Goal: Task Accomplishment & Management: Use online tool/utility

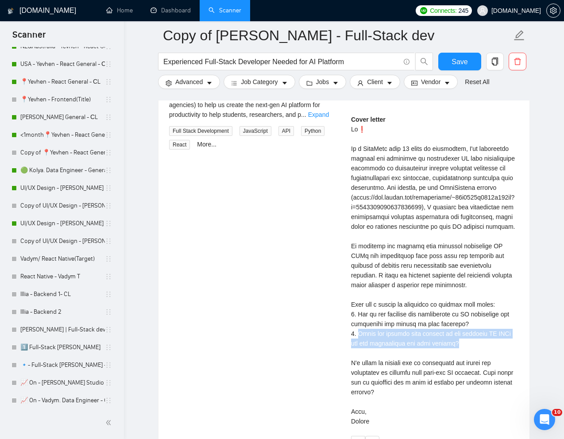
scroll to position [350, 0]
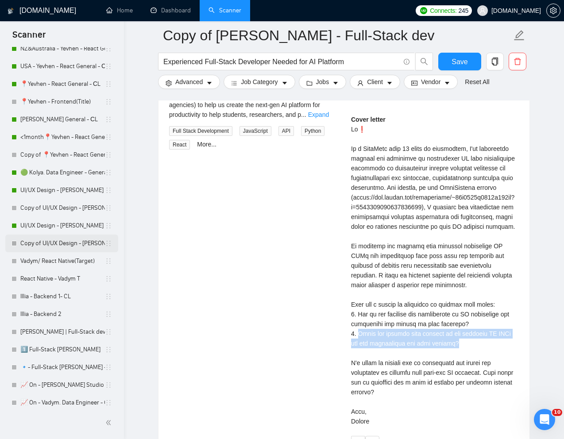
click at [58, 243] on link "Copy of UI/UX Design - [PERSON_NAME]" at bounding box center [62, 244] width 85 height 18
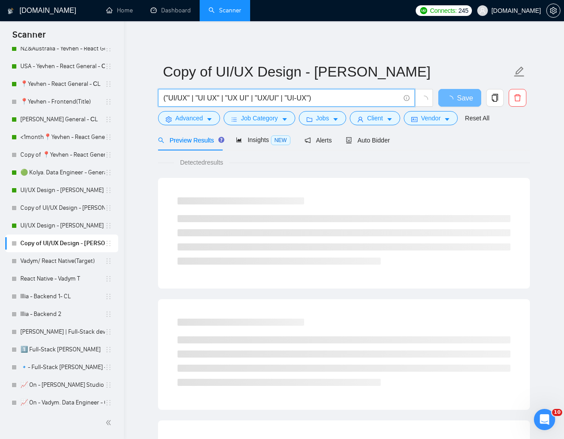
click at [314, 102] on input "("UI/UX" | "UI UX" | "UX UI" | "UX/UI" | "UI-UX")" at bounding box center [281, 97] width 236 height 11
paste input "UX designer"
type input "UX designer"
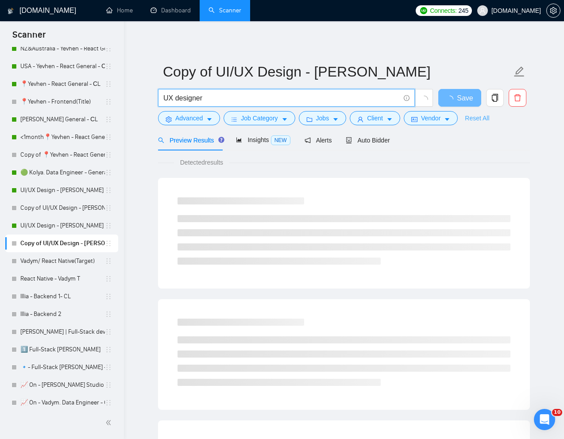
click at [483, 120] on link "Reset All" at bounding box center [477, 118] width 24 height 10
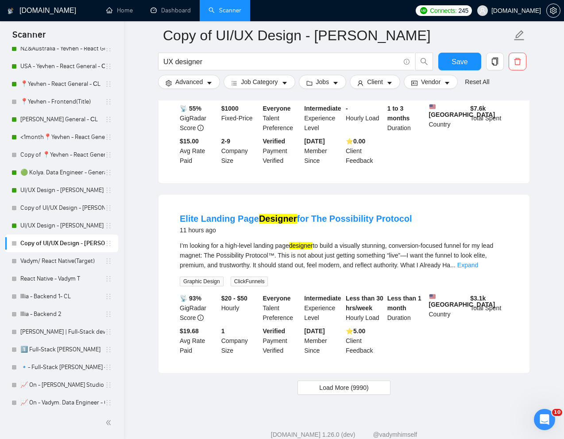
scroll to position [1744, 0]
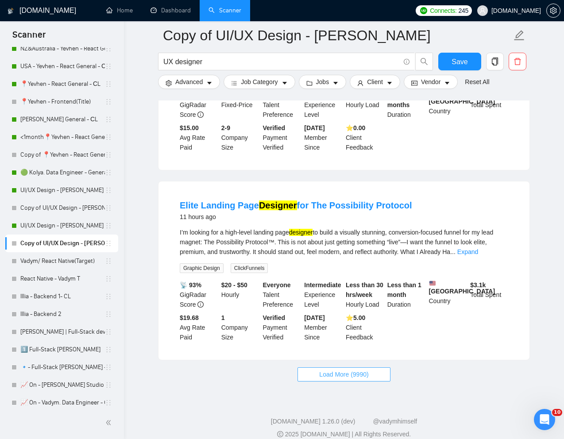
click at [343, 369] on button "Load More (9990)" at bounding box center [343, 374] width 92 height 14
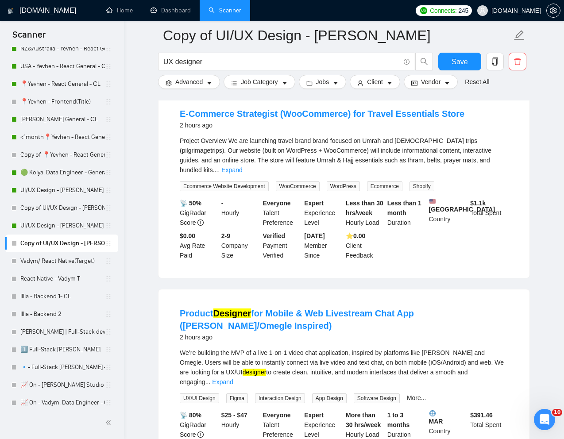
scroll to position [0, 0]
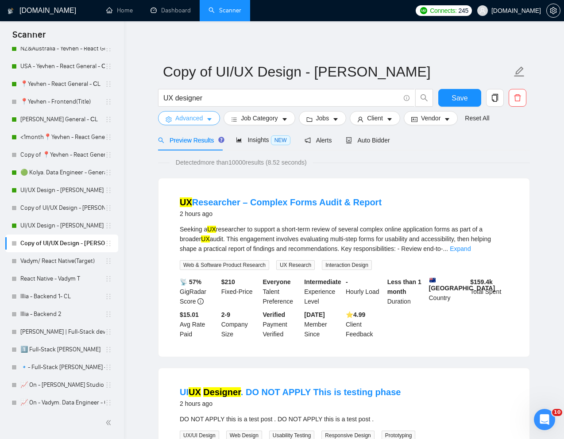
click at [190, 120] on span "Advanced" at bounding box center [188, 118] width 27 height 10
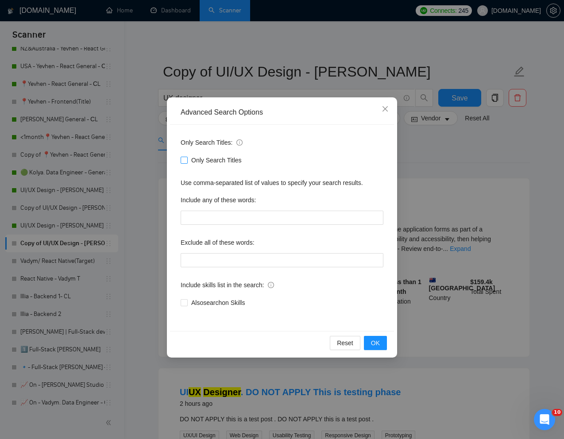
click at [181, 158] on input "Only Search Titles" at bounding box center [184, 160] width 6 height 6
checkbox input "true"
click at [377, 345] on span "OK" at bounding box center [375, 343] width 9 height 10
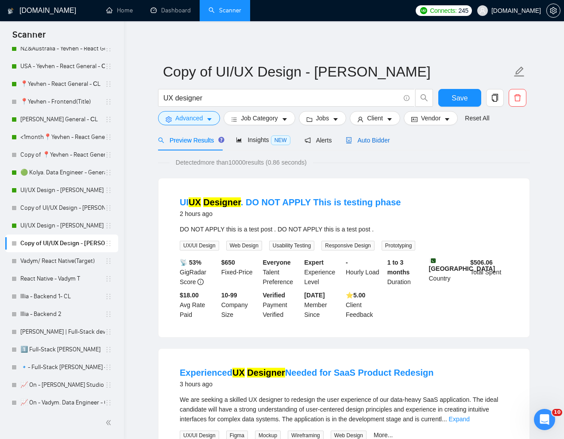
click at [371, 139] on span "Auto Bidder" at bounding box center [368, 140] width 44 height 7
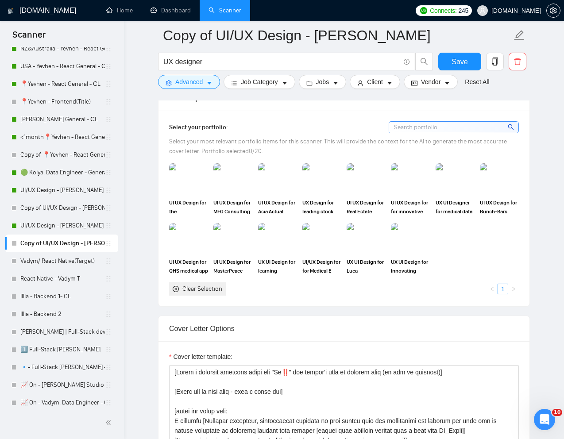
scroll to position [805, 0]
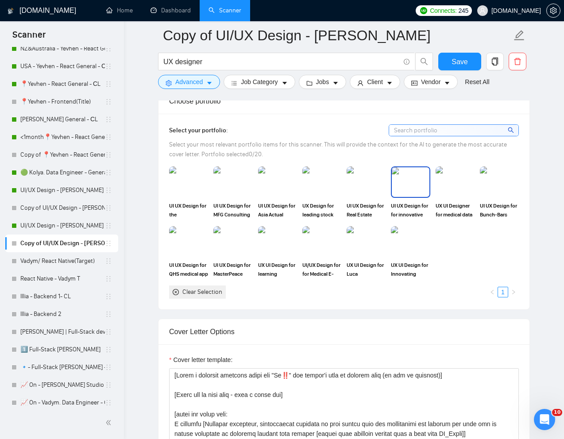
click at [413, 184] on img at bounding box center [410, 181] width 37 height 29
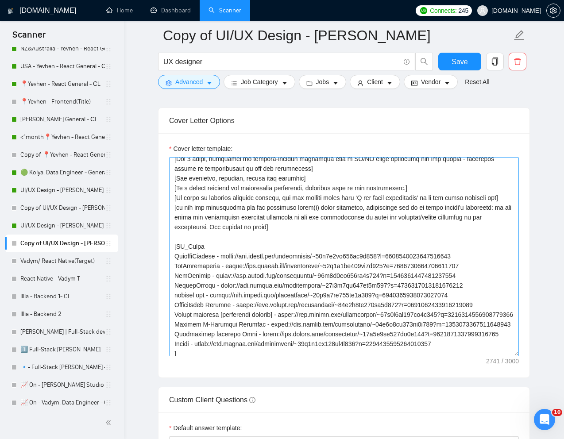
scroll to position [88, 0]
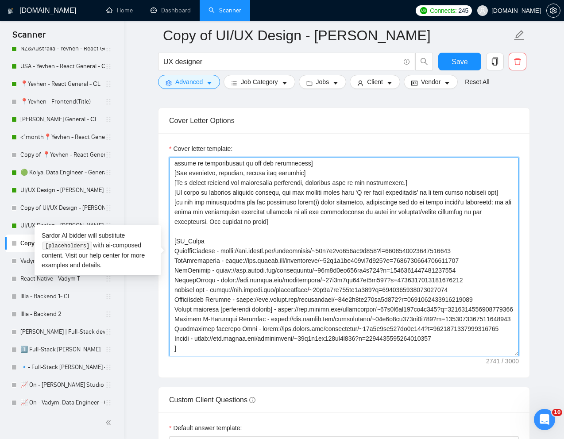
drag, startPoint x: 172, startPoint y: 253, endPoint x: 497, endPoint y: 256, distance: 324.8
click at [497, 256] on textarea "Cover letter template:" at bounding box center [344, 256] width 350 height 199
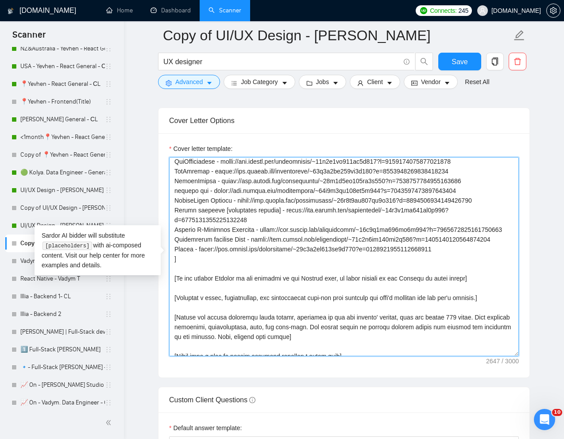
scroll to position [224, 0]
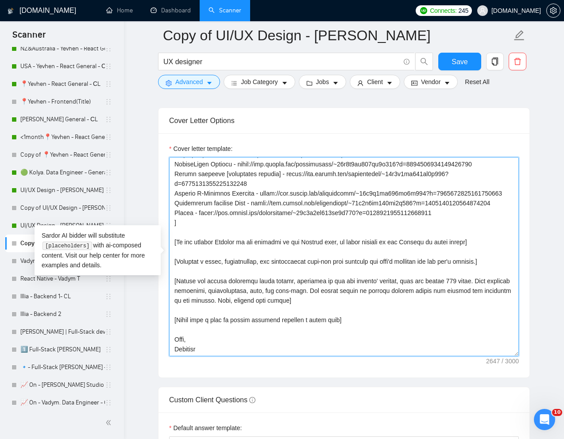
drag, startPoint x: 174, startPoint y: 263, endPoint x: 466, endPoint y: 216, distance: 295.7
click at [466, 216] on textarea "Cover letter template:" at bounding box center [344, 256] width 350 height 199
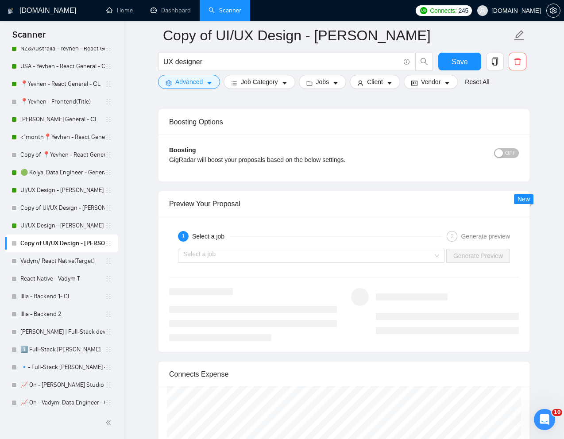
scroll to position [1654, 0]
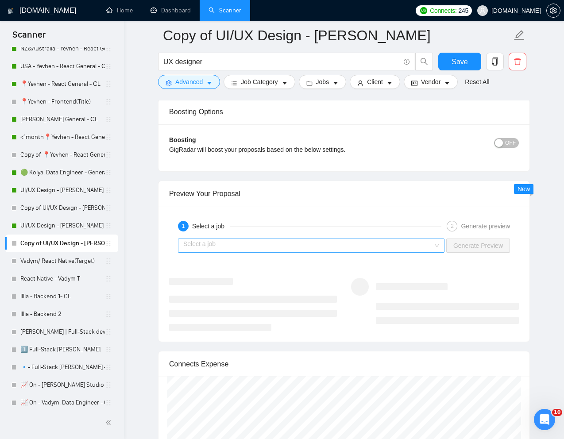
type textarea "[Lorem i dolorsit ametcons adipi eli "Se‼️" doe tempor'i utla et dolorem aliq (…"
click at [376, 247] on input "search" at bounding box center [308, 245] width 250 height 13
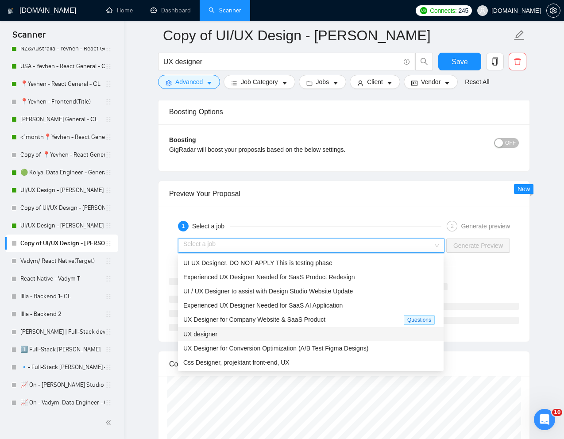
click at [289, 334] on div "UX designer" at bounding box center [310, 334] width 255 height 10
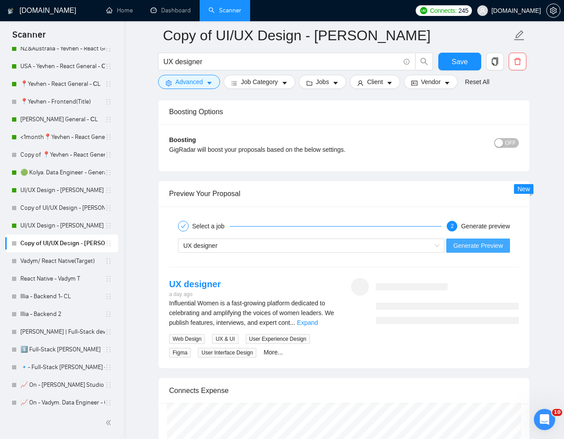
click at [484, 246] on span "Generate Preview" at bounding box center [478, 246] width 50 height 10
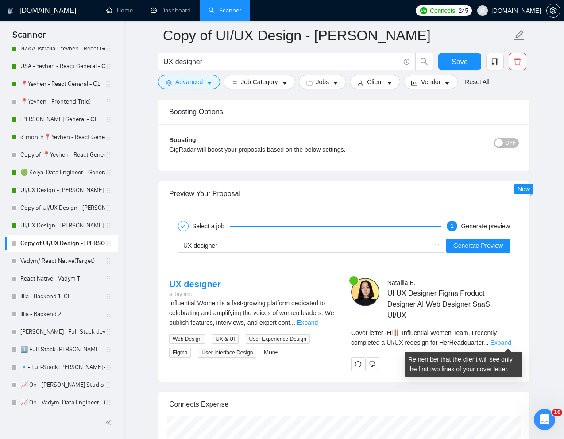
click at [504, 342] on link "Expand" at bounding box center [500, 342] width 21 height 7
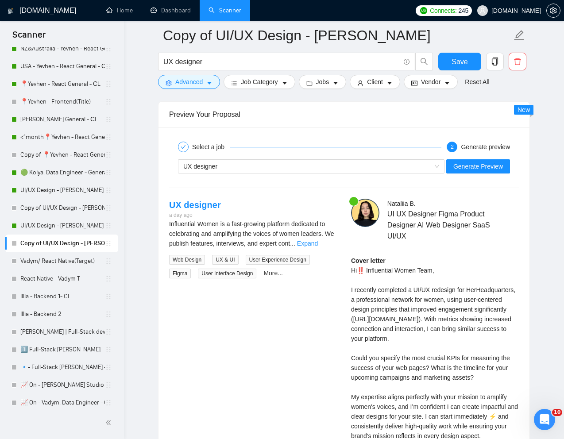
scroll to position [1723, 0]
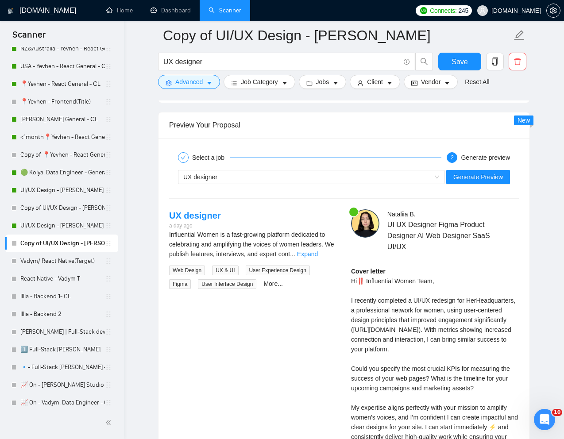
click at [471, 304] on div "Cover letter Hi‼️ Influential Women Team, I recently completed a UI/UX redesign…" at bounding box center [435, 383] width 168 height 234
drag, startPoint x: 410, startPoint y: 311, endPoint x: 499, endPoint y: 314, distance: 89.0
click at [499, 314] on div "Cover letter Hi‼️ Influential Women Team, I recently completed a UI/UX redesign…" at bounding box center [435, 383] width 168 height 234
copy div "professional network for women"
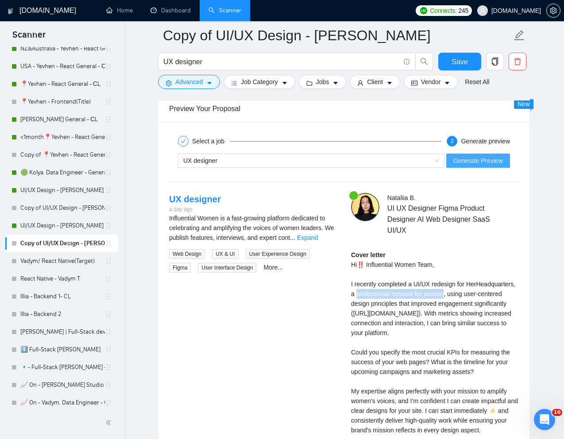
click at [475, 162] on span "Generate Preview" at bounding box center [478, 161] width 50 height 10
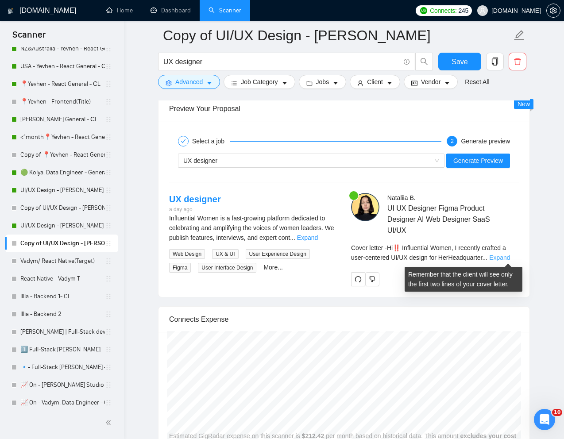
click at [504, 258] on link "Expand" at bounding box center [499, 257] width 21 height 7
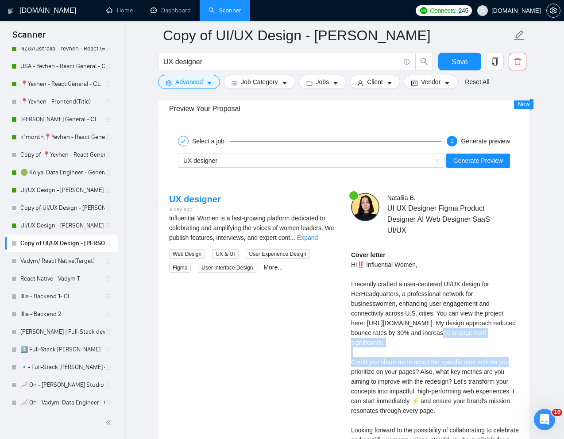
drag, startPoint x: 446, startPoint y: 344, endPoint x: 456, endPoint y: 362, distance: 20.6
click at [456, 362] on div "Cover letter Hi‼️ Influential Women, I recently crafted a user-centered UI/UX d…" at bounding box center [435, 367] width 168 height 234
copy div "My design approach reduced bounce rates by 30% and increased engagement signifi…"
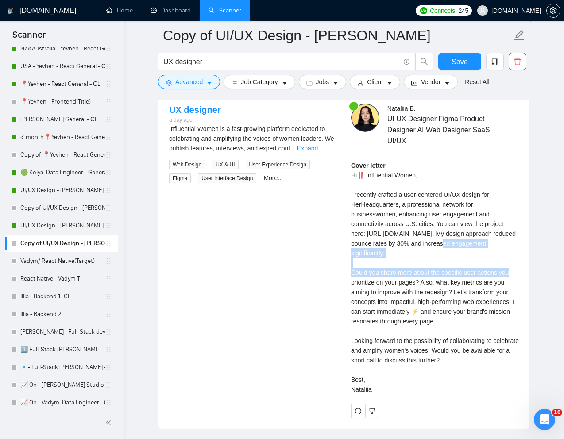
scroll to position [1831, 0]
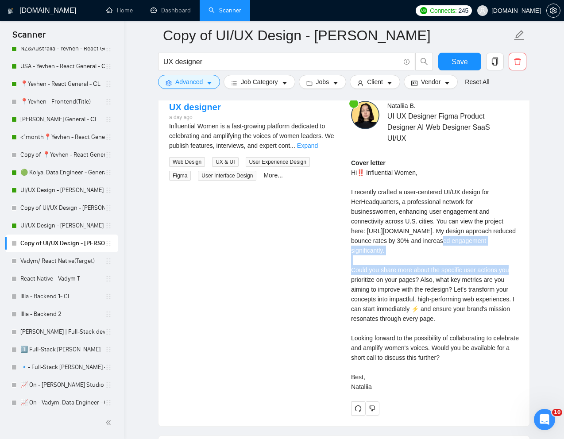
drag, startPoint x: 463, startPoint y: 369, endPoint x: 493, endPoint y: 377, distance: 30.8
click at [493, 377] on div "Cover letter Hi‼️ Influential Women, I recently crafted a user-centered UI/UX d…" at bounding box center [435, 275] width 168 height 234
copy div "Would you be available for a short call to discuss this further?"
